Goal: Browse casually

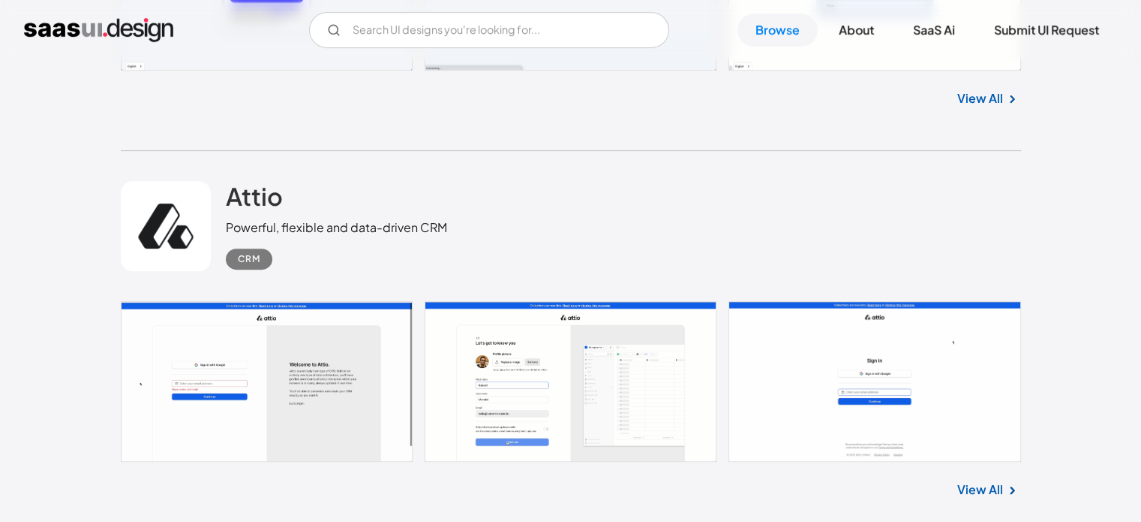
scroll to position [675, 0]
click at [903, 379] on link at bounding box center [571, 382] width 900 height 161
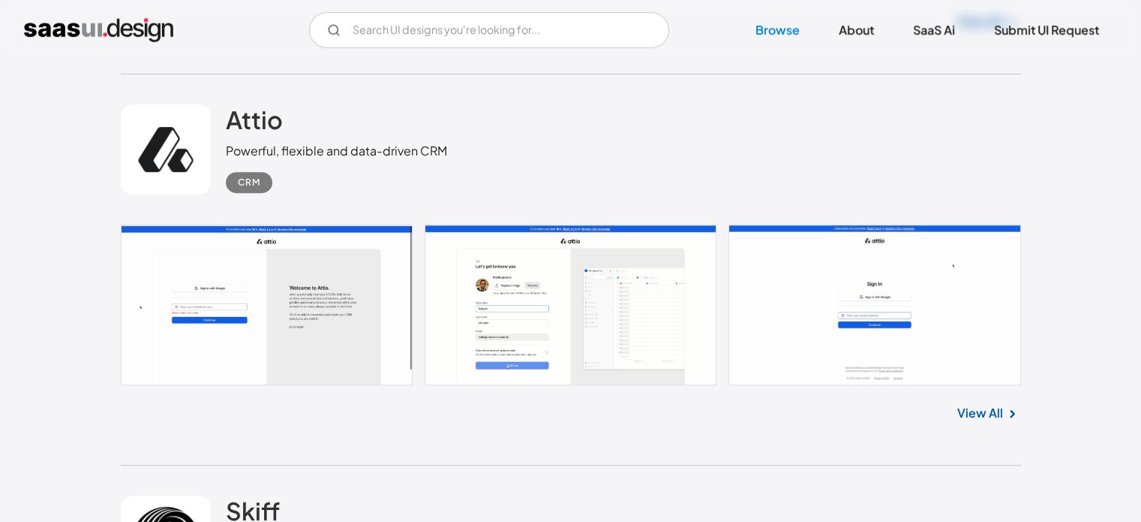
scroll to position [750, 0]
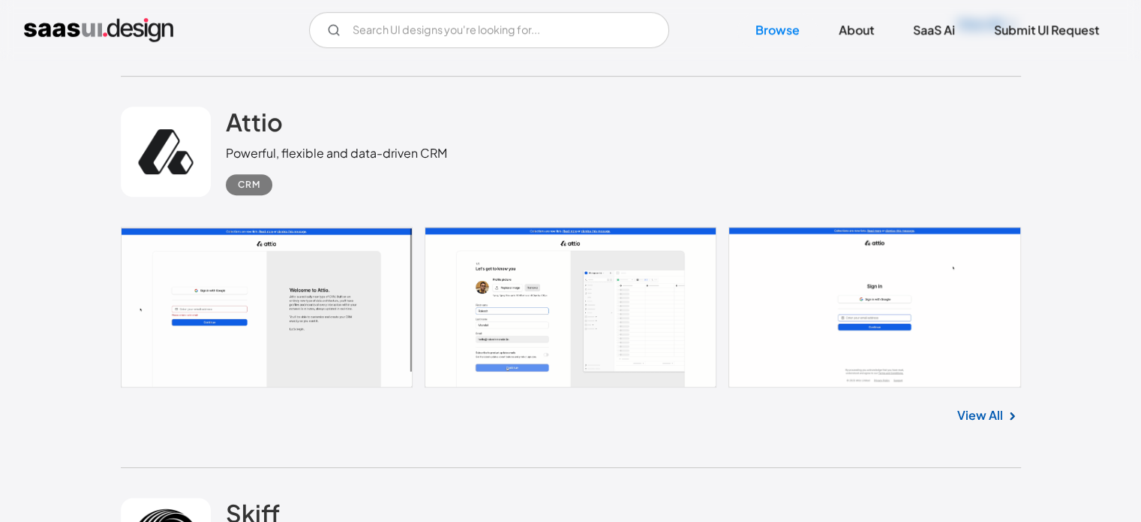
click at [982, 422] on link "View All" at bounding box center [981, 415] width 46 height 18
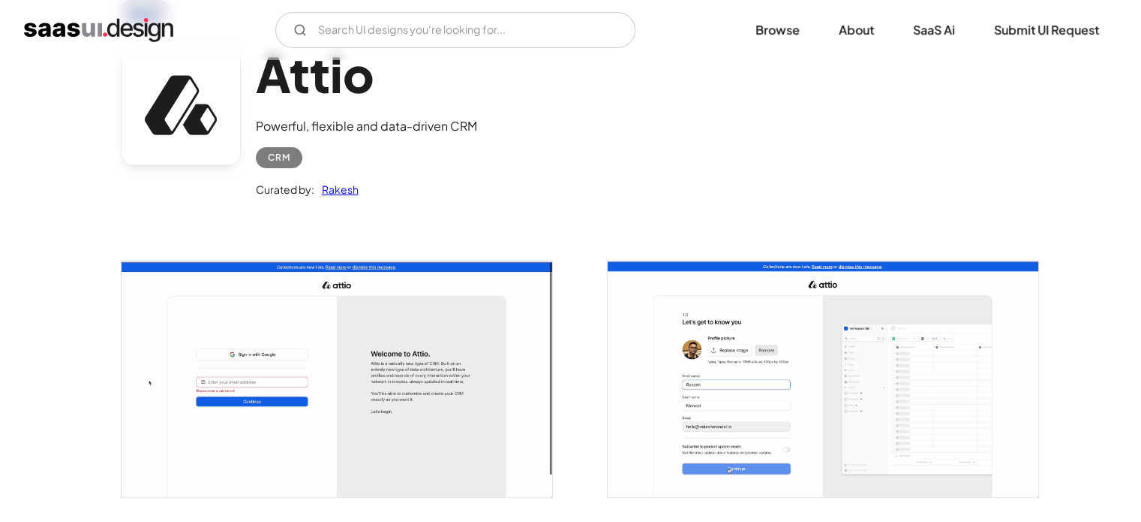
scroll to position [225, 0]
